Goal: Entertainment & Leisure: Consume media (video, audio)

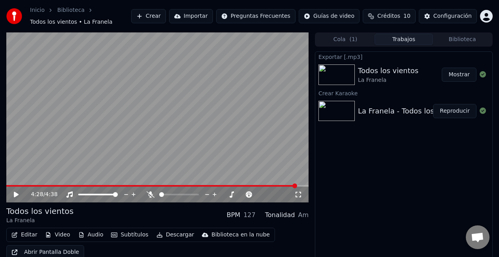
scroll to position [9, 0]
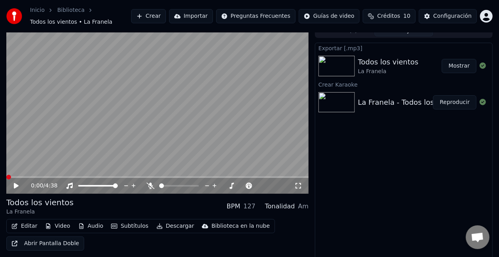
click at [6, 176] on span at bounding box center [6, 177] width 0 height 2
click at [6, 176] on span at bounding box center [8, 176] width 5 height 5
click at [152, 133] on video at bounding box center [157, 109] width 302 height 170
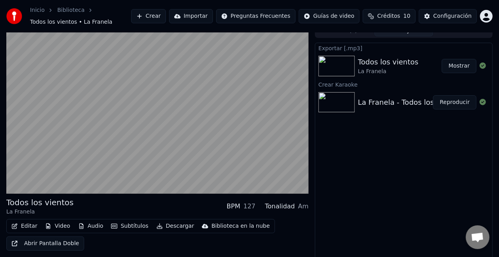
click at [152, 133] on video at bounding box center [157, 109] width 302 height 170
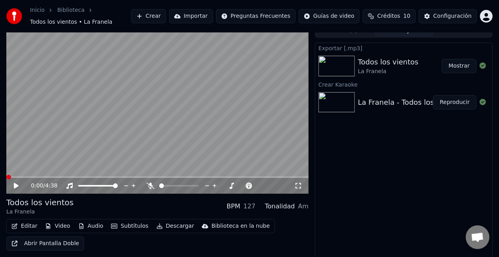
click at [6, 175] on span at bounding box center [8, 176] width 5 height 5
click at [99, 120] on video at bounding box center [157, 109] width 302 height 170
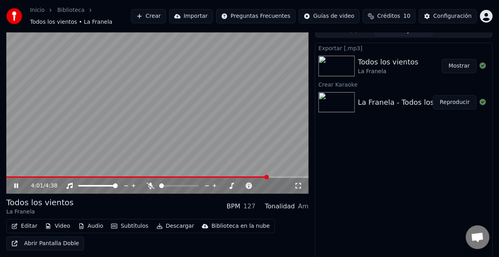
click at [232, 107] on video at bounding box center [157, 109] width 302 height 170
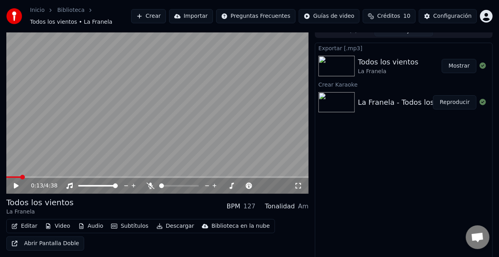
click at [20, 177] on span at bounding box center [13, 177] width 14 height 2
click at [25, 177] on span at bounding box center [157, 177] width 302 height 2
click at [32, 175] on video at bounding box center [157, 109] width 302 height 170
click at [33, 177] on span at bounding box center [157, 177] width 302 height 2
click at [46, 176] on span at bounding box center [157, 177] width 302 height 2
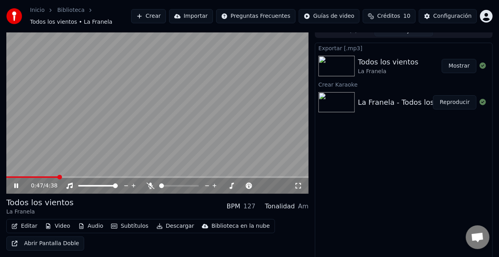
click at [137, 117] on video at bounding box center [157, 109] width 302 height 170
click at [56, 176] on span at bounding box center [32, 177] width 52 height 2
click at [129, 129] on video at bounding box center [157, 109] width 302 height 170
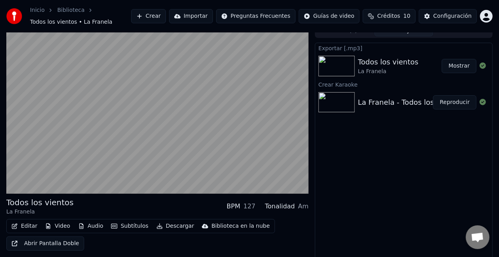
click at [129, 129] on video at bounding box center [157, 109] width 302 height 170
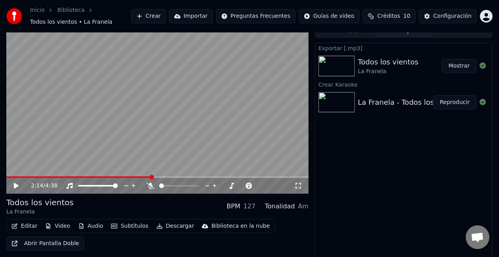
click at [40, 177] on span at bounding box center [78, 177] width 145 height 2
click at [47, 177] on span at bounding box center [157, 177] width 302 height 2
click at [52, 177] on span at bounding box center [157, 177] width 302 height 2
click at [56, 177] on span at bounding box center [157, 177] width 302 height 2
click at [158, 117] on video at bounding box center [157, 109] width 302 height 170
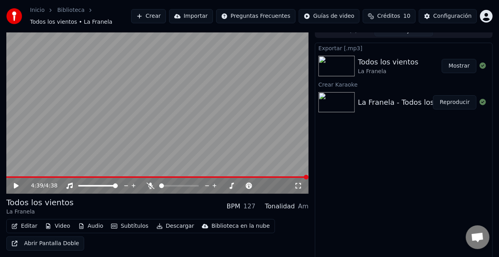
click at [13, 185] on icon at bounding box center [22, 185] width 18 height 6
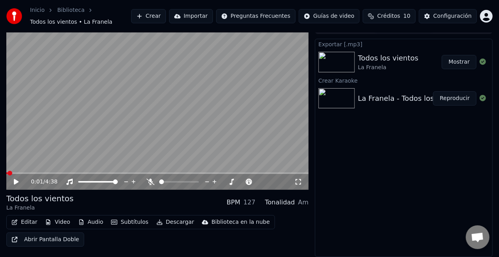
click at [7, 172] on span at bounding box center [6, 173] width 1 height 2
click at [6, 171] on span at bounding box center [8, 173] width 5 height 5
click at [99, 126] on video at bounding box center [157, 105] width 302 height 170
click at [13, 176] on div "0:06 / 4:38" at bounding box center [157, 182] width 302 height 16
click at [15, 180] on icon at bounding box center [16, 181] width 4 height 5
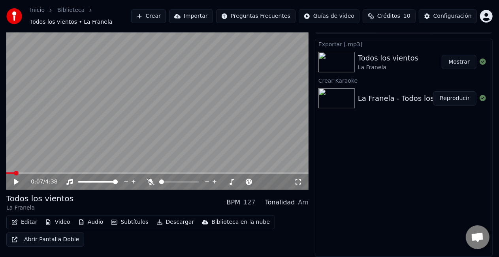
click at [14, 171] on span at bounding box center [16, 173] width 5 height 5
click at [257, 82] on video at bounding box center [157, 105] width 302 height 170
